Goal: Information Seeking & Learning: Learn about a topic

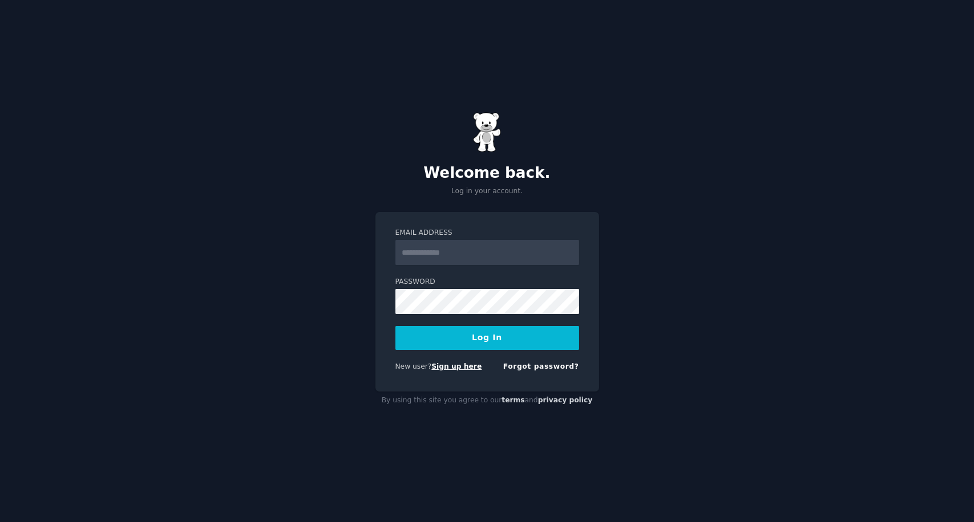
click at [447, 370] on link "Sign up here" at bounding box center [456, 367] width 50 height 8
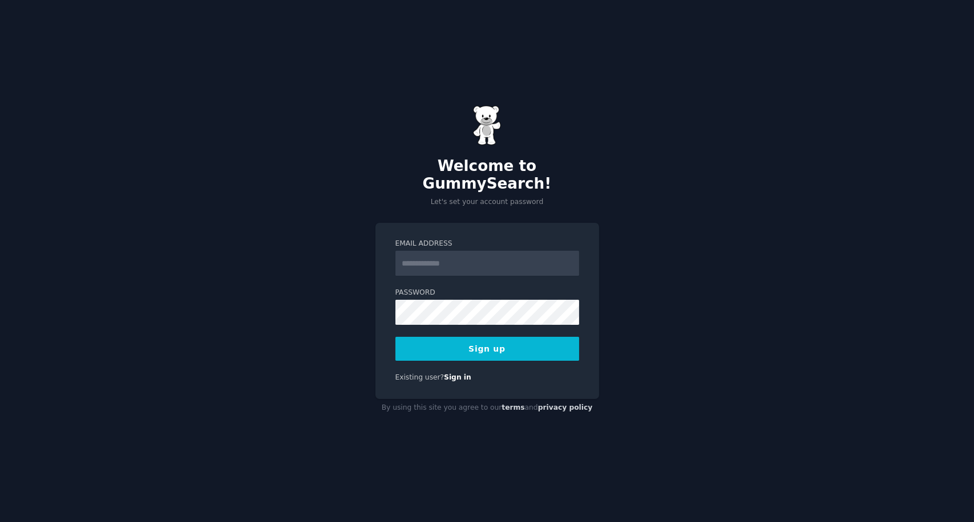
click at [455, 252] on input "Email Address" at bounding box center [487, 263] width 184 height 25
type input "**********"
click at [483, 337] on button "Sign up" at bounding box center [487, 349] width 184 height 24
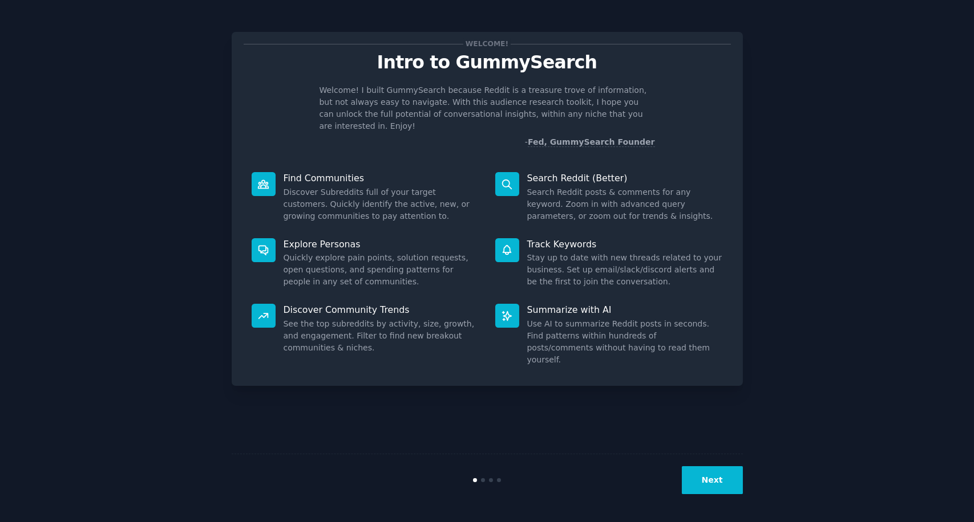
click at [711, 484] on button "Next" at bounding box center [712, 481] width 61 height 28
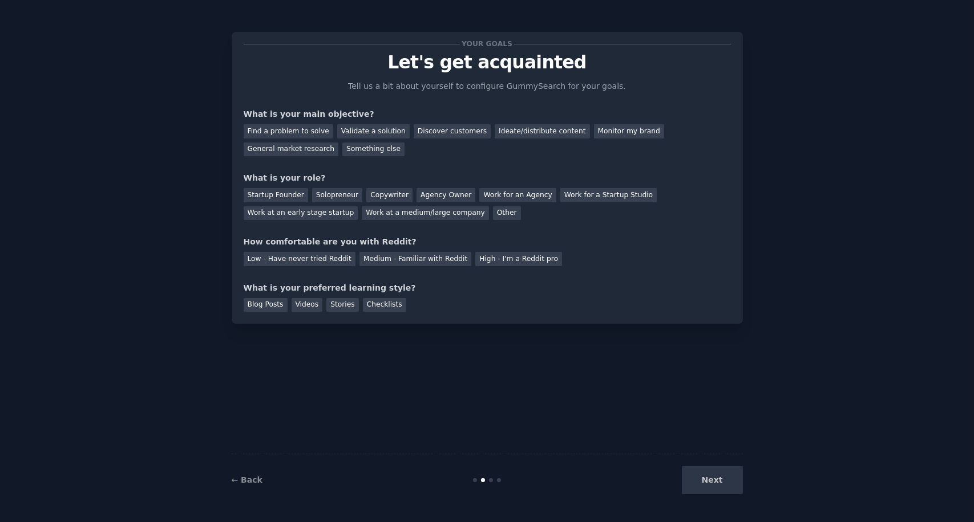
click at [711, 484] on div "Next" at bounding box center [657, 481] width 171 height 28
click at [303, 134] on div "Find a problem to solve" at bounding box center [289, 131] width 90 height 14
click at [437, 133] on div "Discover customers" at bounding box center [452, 131] width 77 height 14
click at [274, 131] on div "Find a problem to solve" at bounding box center [289, 131] width 90 height 14
click at [358, 206] on div "Work at an early stage startup" at bounding box center [301, 213] width 115 height 14
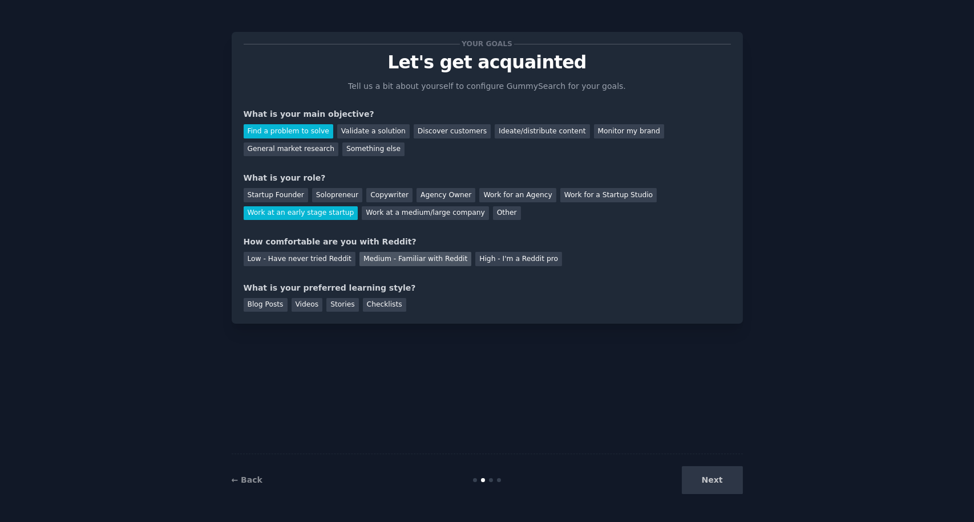
click at [359, 262] on div "Medium - Familiar with Reddit" at bounding box center [415, 259] width 112 height 14
click at [341, 308] on div "Stories" at bounding box center [342, 305] width 32 height 14
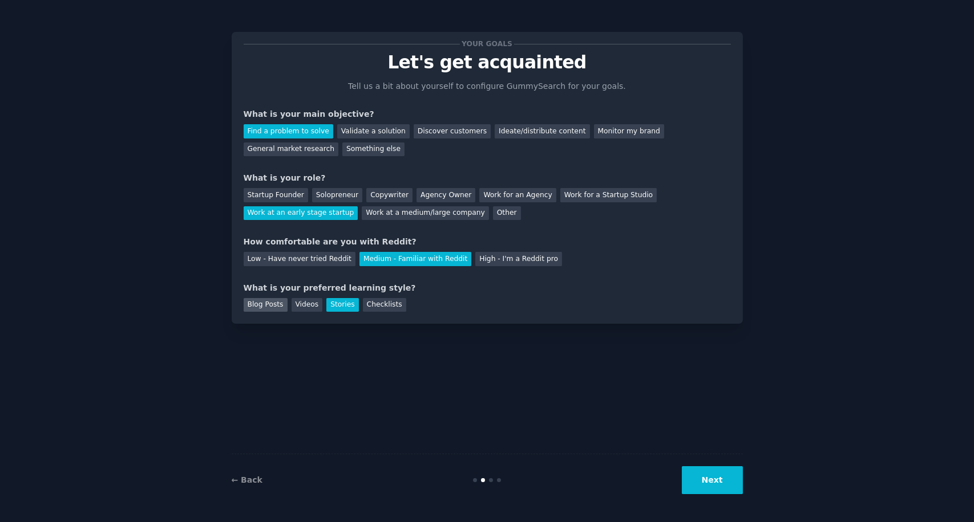
click at [264, 301] on div "Blog Posts" at bounding box center [266, 305] width 44 height 14
click at [718, 487] on button "Next" at bounding box center [712, 481] width 61 height 28
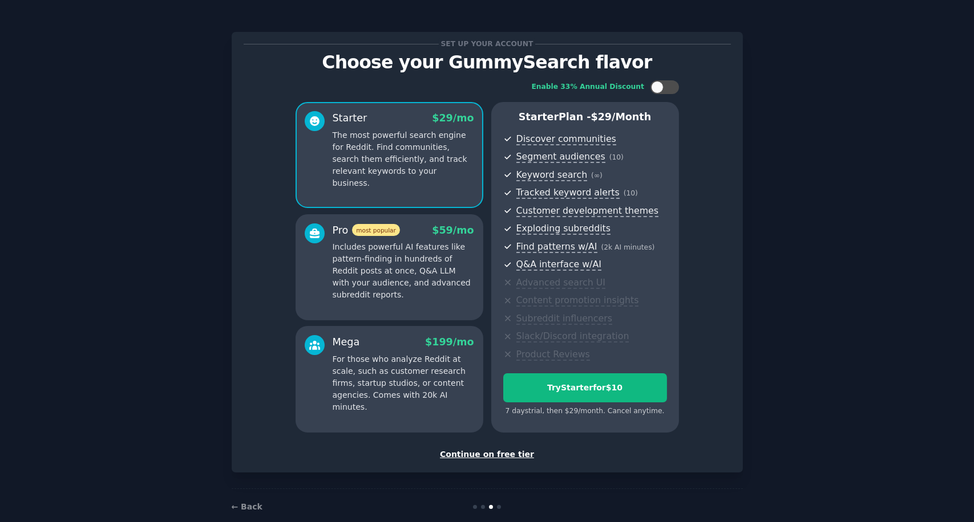
click at [501, 451] on div "Continue on free tier" at bounding box center [487, 455] width 487 height 12
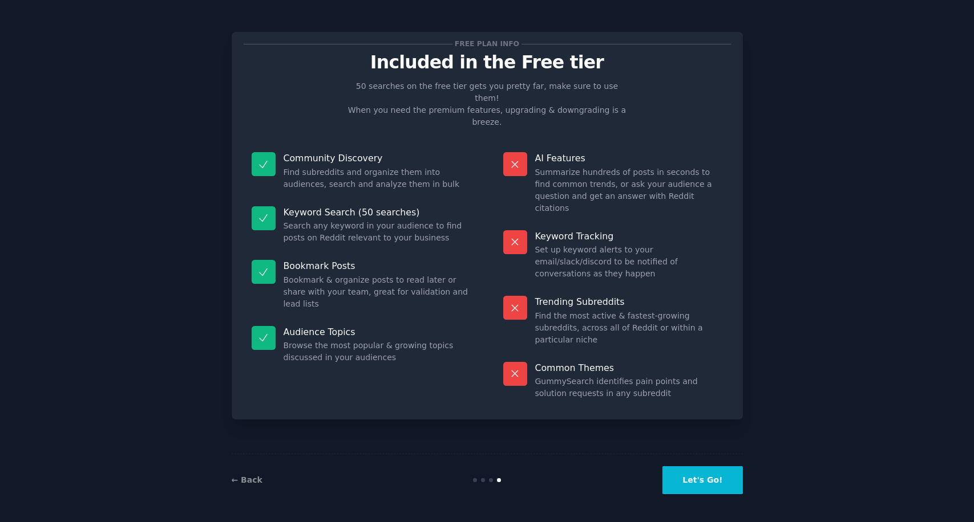
click at [722, 488] on button "Let's Go!" at bounding box center [702, 481] width 80 height 28
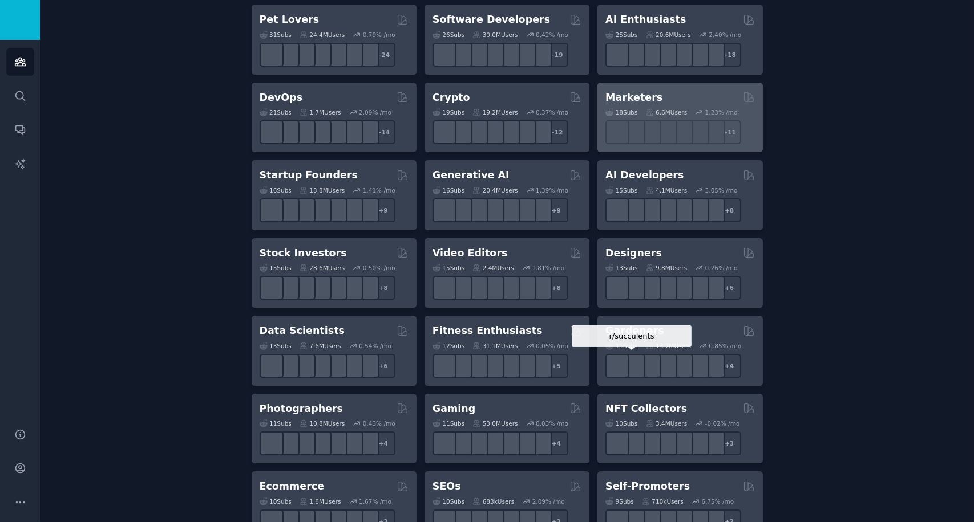
scroll to position [214, 0]
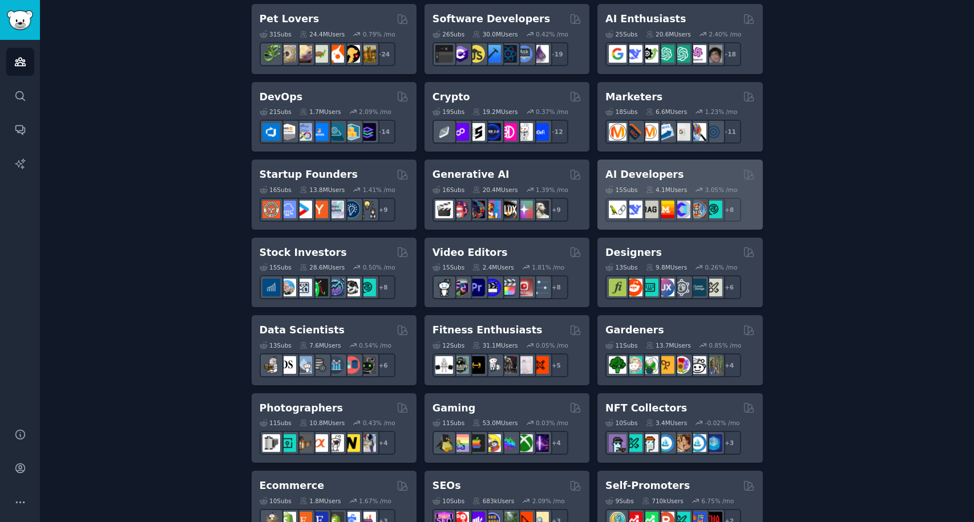
click at [650, 178] on h2 "AI Developers" at bounding box center [644, 175] width 78 height 14
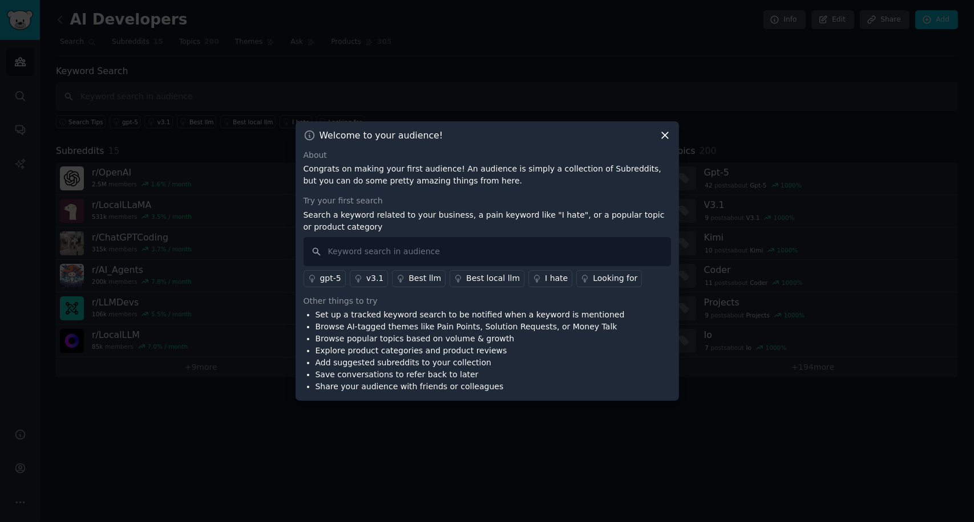
click at [663, 137] on icon at bounding box center [665, 135] width 12 height 12
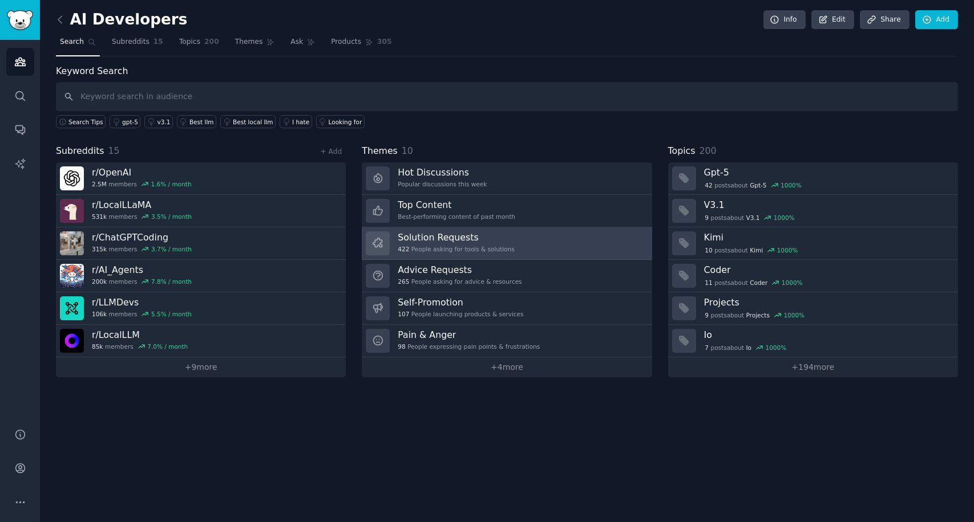
click at [545, 245] on link "Solution Requests 422 People asking for tools & solutions" at bounding box center [507, 244] width 290 height 33
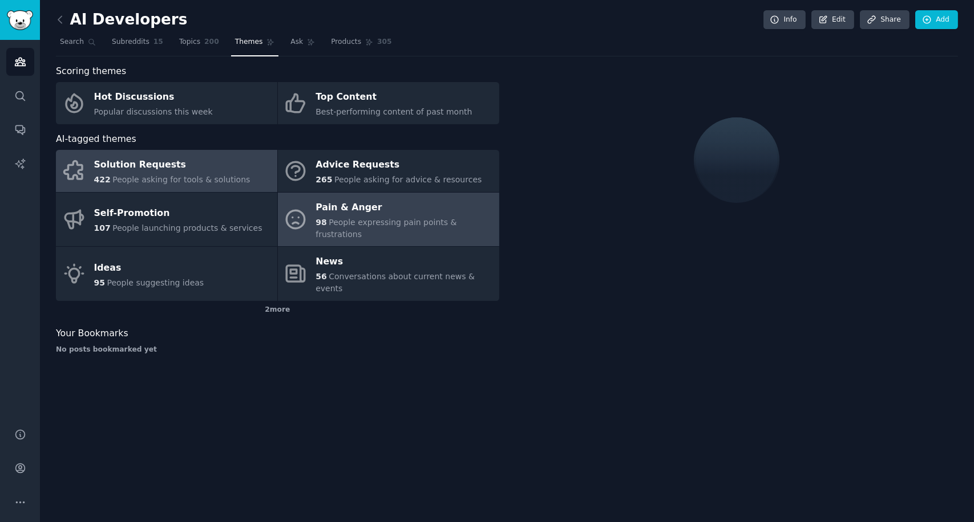
click at [429, 218] on span "People expressing pain points & frustrations" at bounding box center [385, 228] width 141 height 21
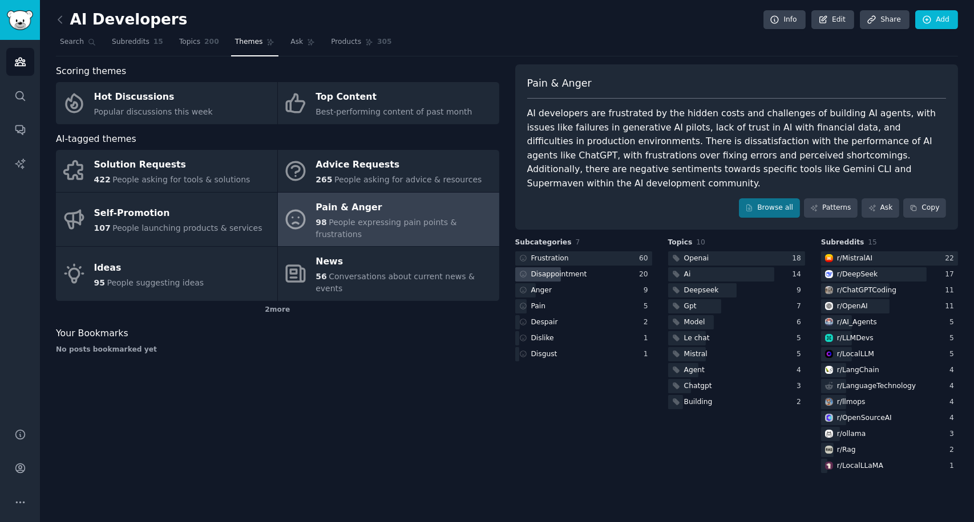
click at [582, 268] on div "Disappointment" at bounding box center [552, 275] width 74 height 14
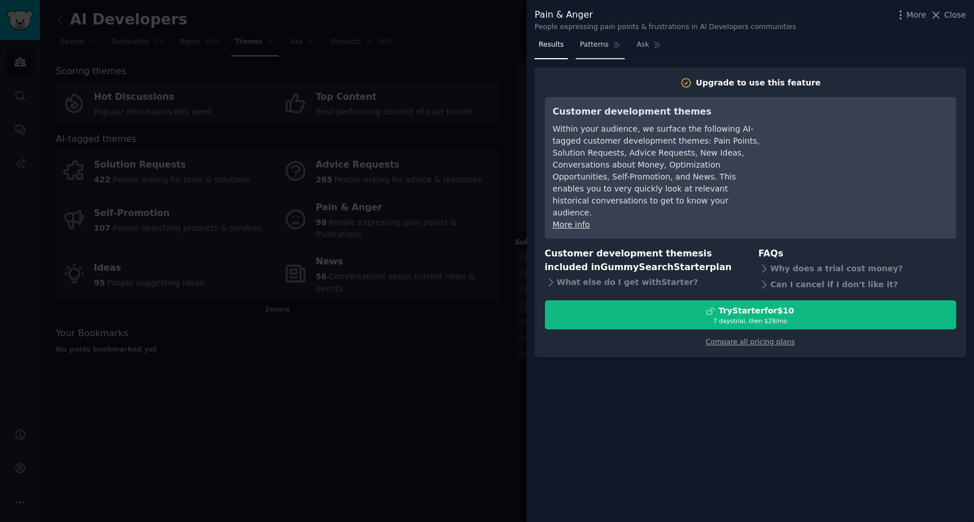
click at [590, 52] on link "Patterns" at bounding box center [600, 47] width 48 height 23
